Goal: Transaction & Acquisition: Purchase product/service

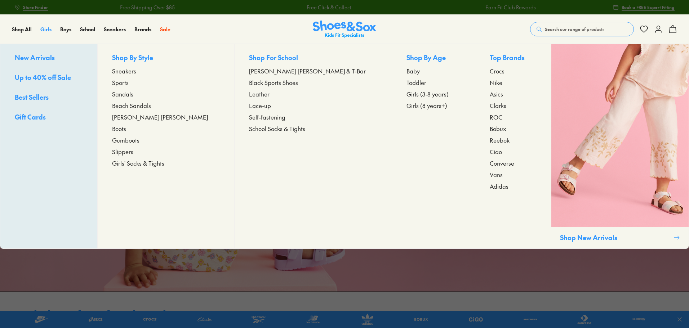
click at [48, 30] on span "Girls" at bounding box center [45, 29] width 11 height 7
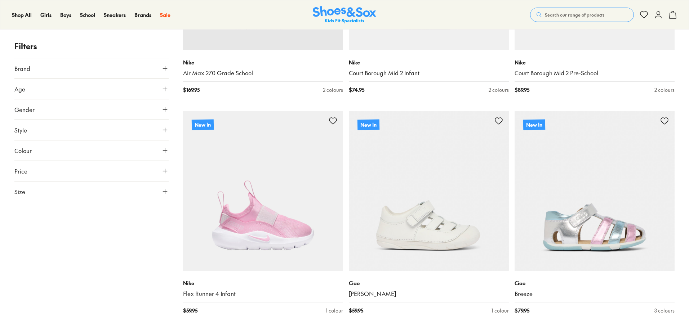
scroll to position [252, 0]
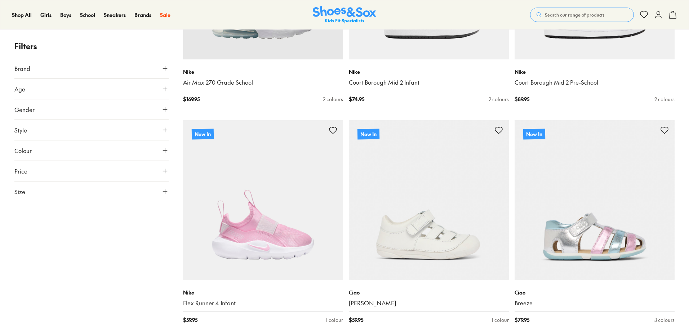
click at [167, 191] on icon at bounding box center [164, 191] width 7 height 7
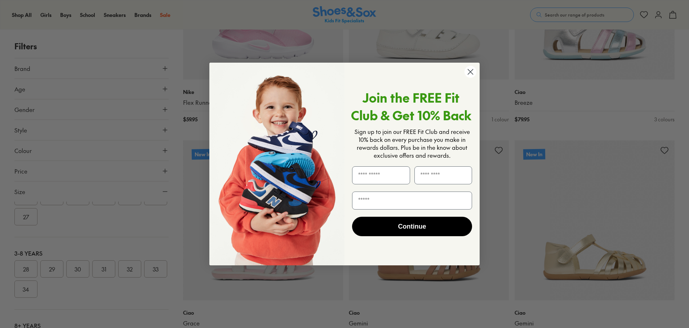
scroll to position [541, 0]
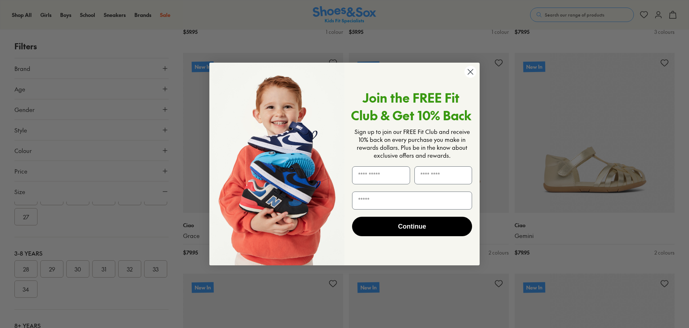
click at [472, 72] on circle "Close dialog" at bounding box center [471, 72] width 12 height 12
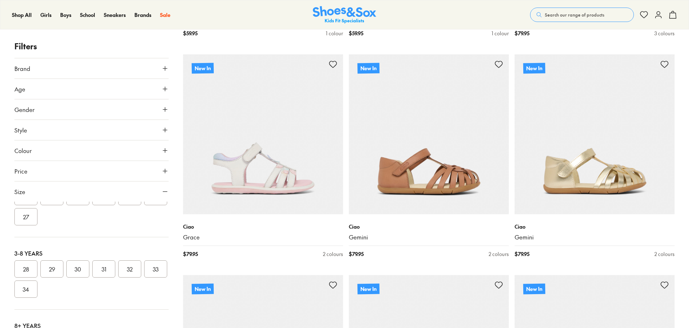
scroll to position [12, 0]
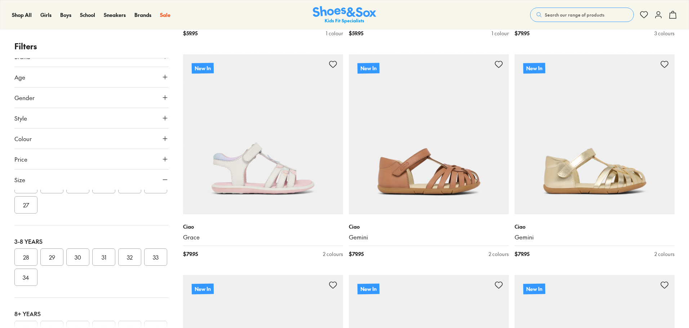
click at [144, 266] on button "33" at bounding box center [155, 257] width 23 height 17
